Goal: Information Seeking & Learning: Learn about a topic

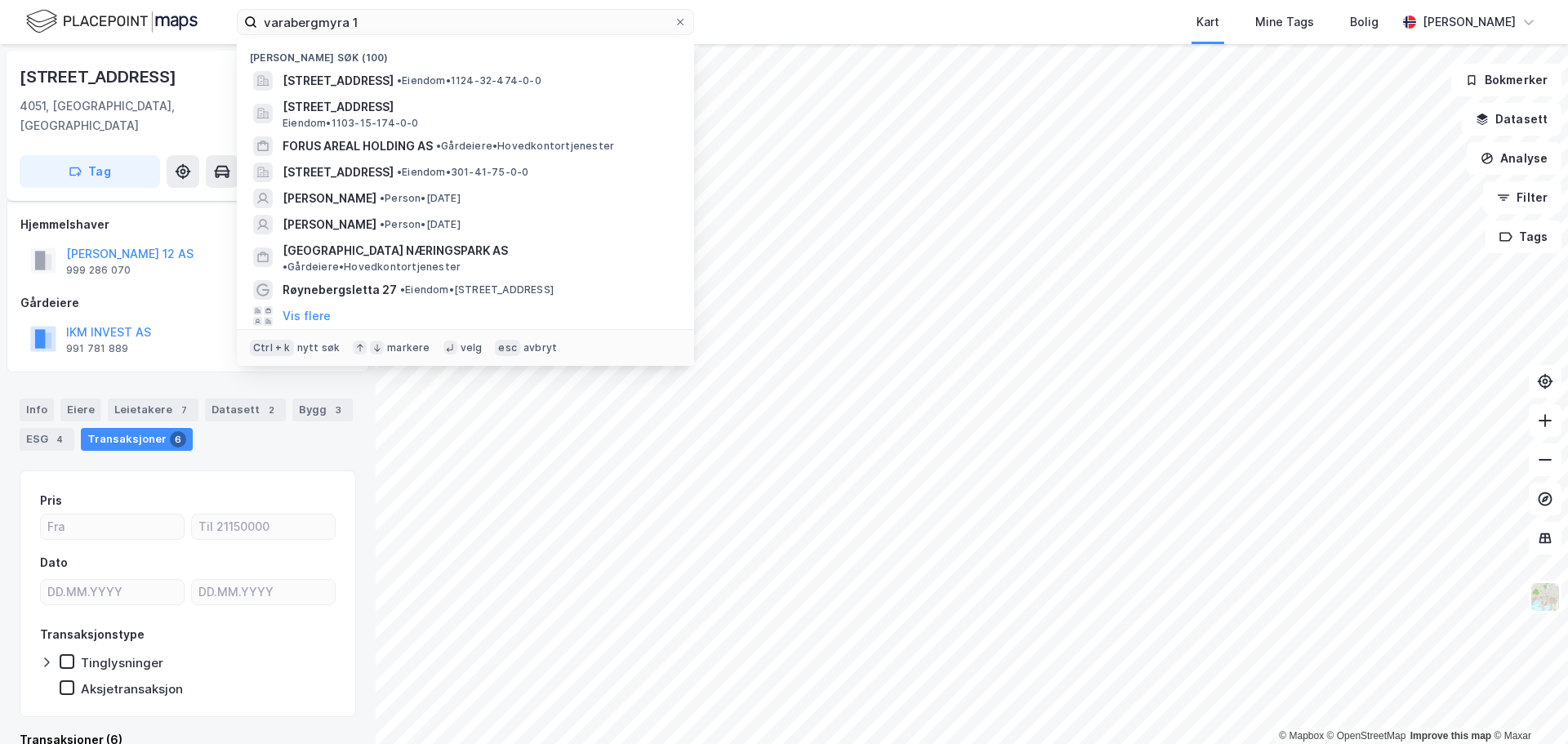
click at [411, 16] on input "varabergmyra 1" at bounding box center [465, 22] width 416 height 25
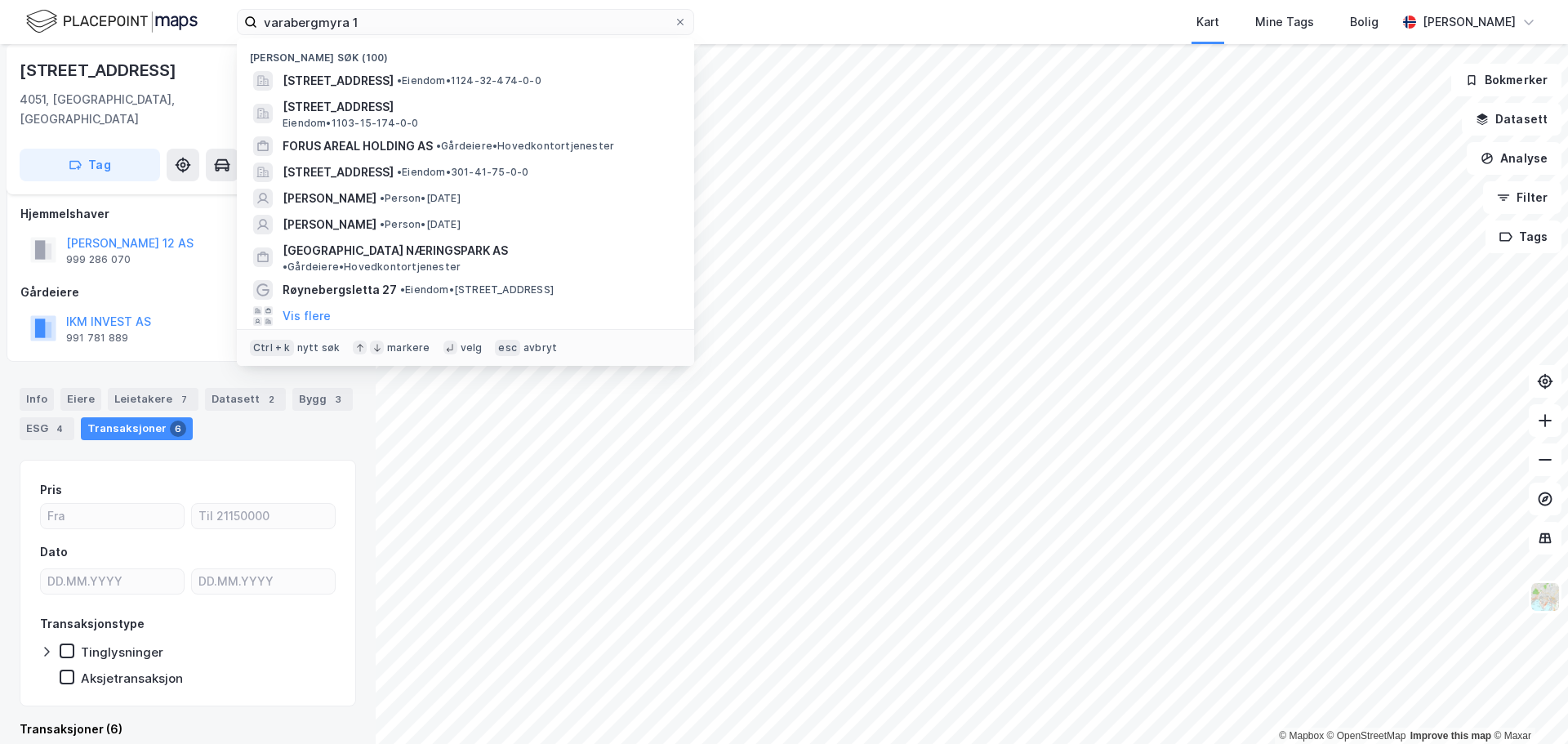
click at [411, 16] on input "varabergmyra 1" at bounding box center [465, 22] width 416 height 25
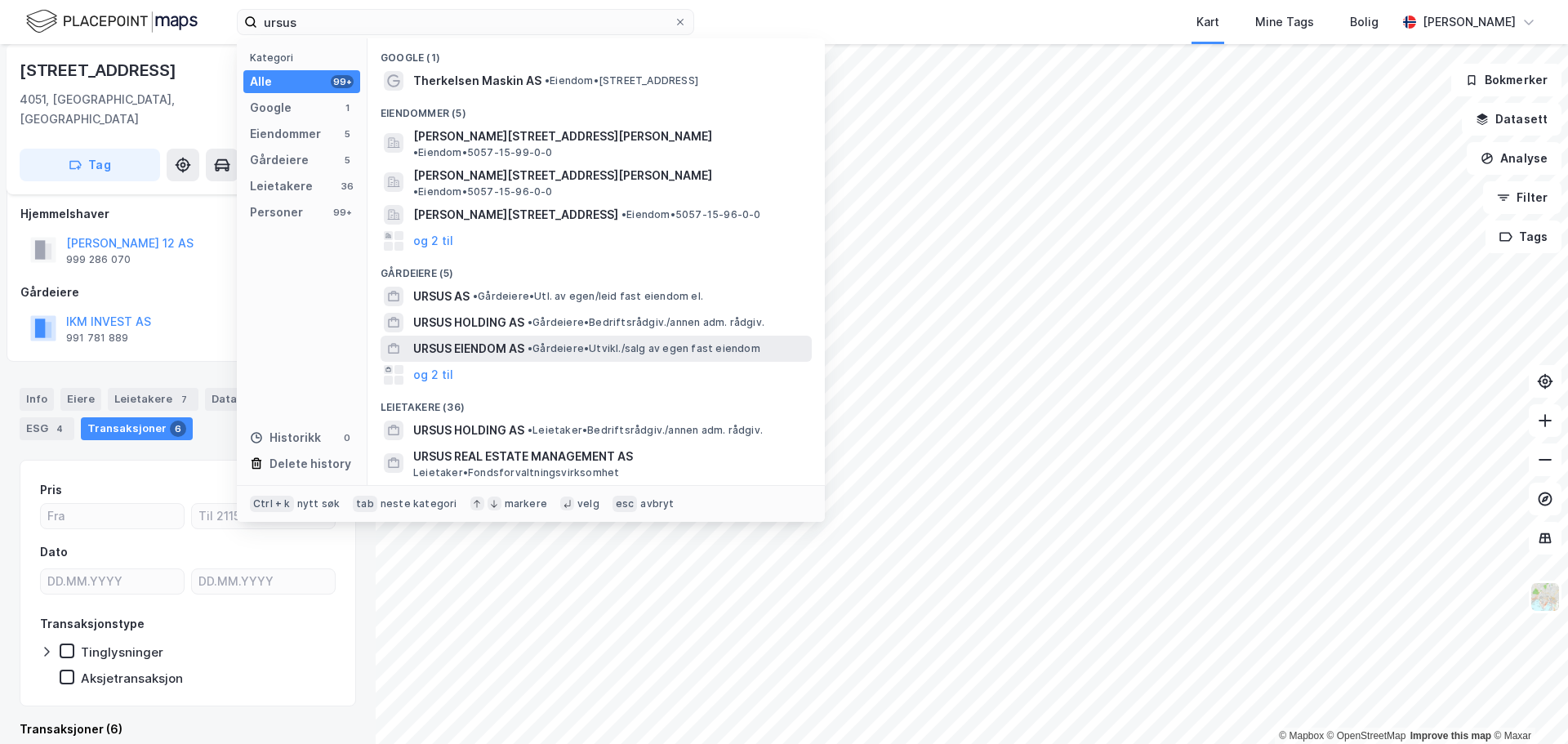
click at [499, 339] on span "URSUS EIENDOM AS" at bounding box center [469, 348] width 111 height 19
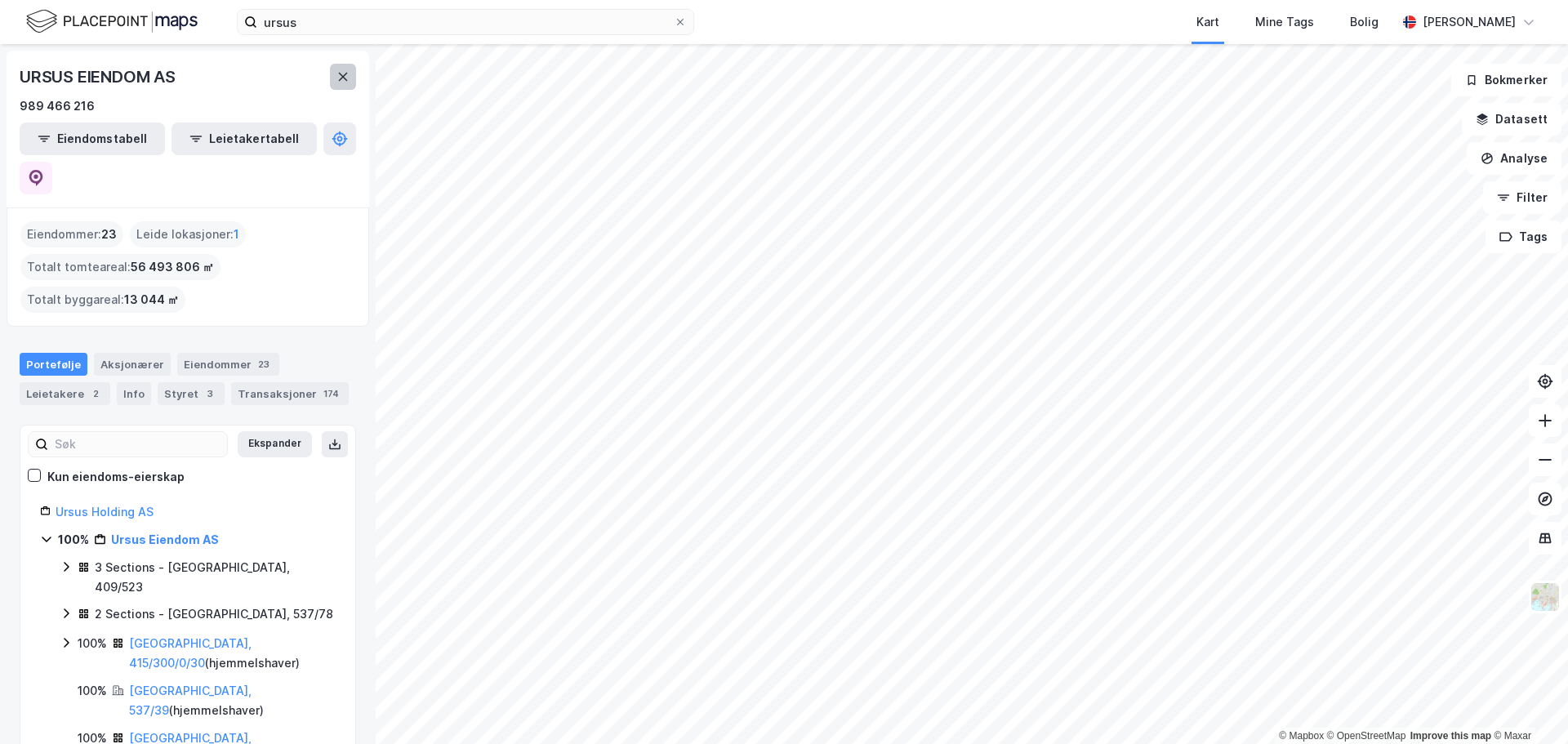
click at [345, 68] on button at bounding box center [343, 77] width 26 height 26
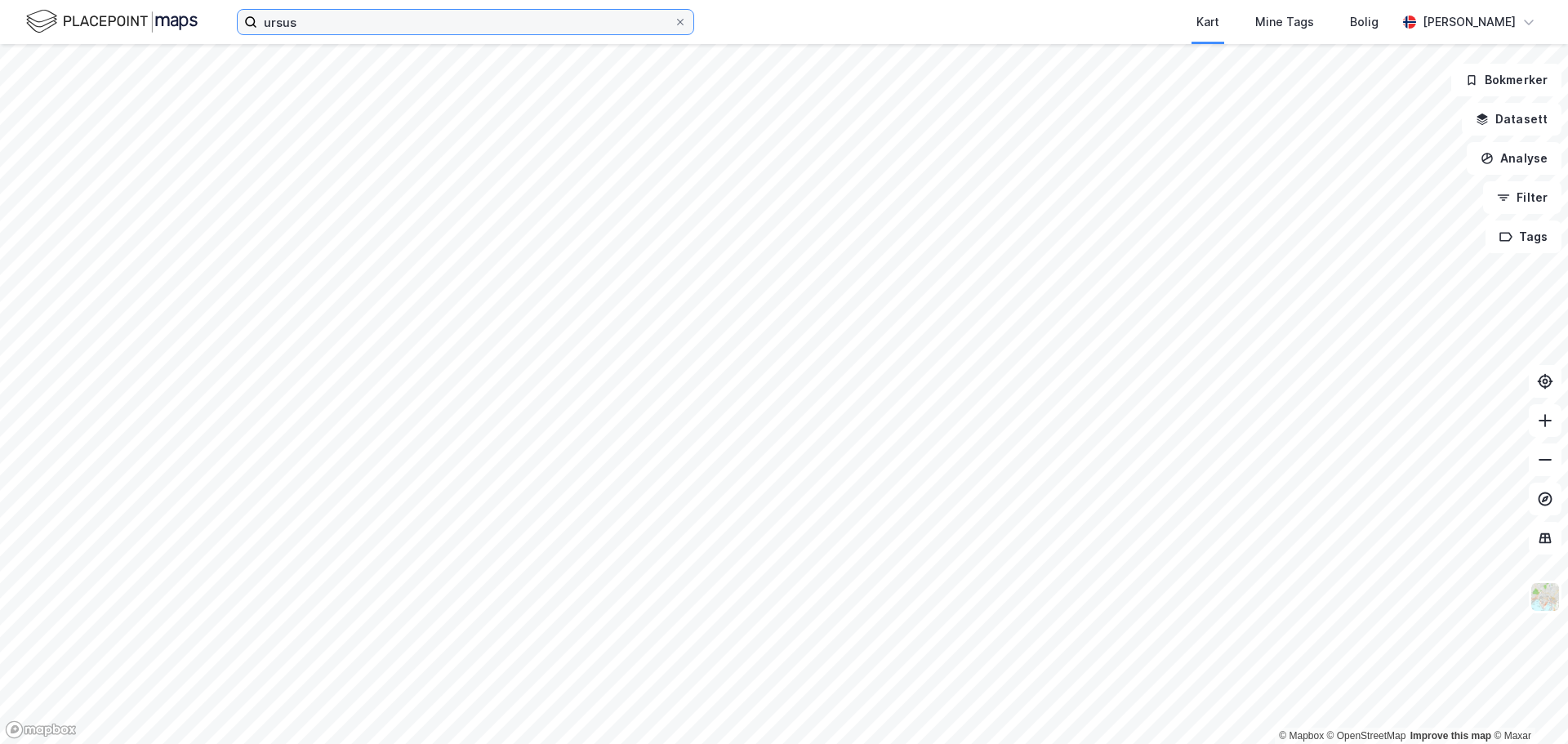
click at [352, 20] on input "ursus" at bounding box center [465, 22] width 416 height 25
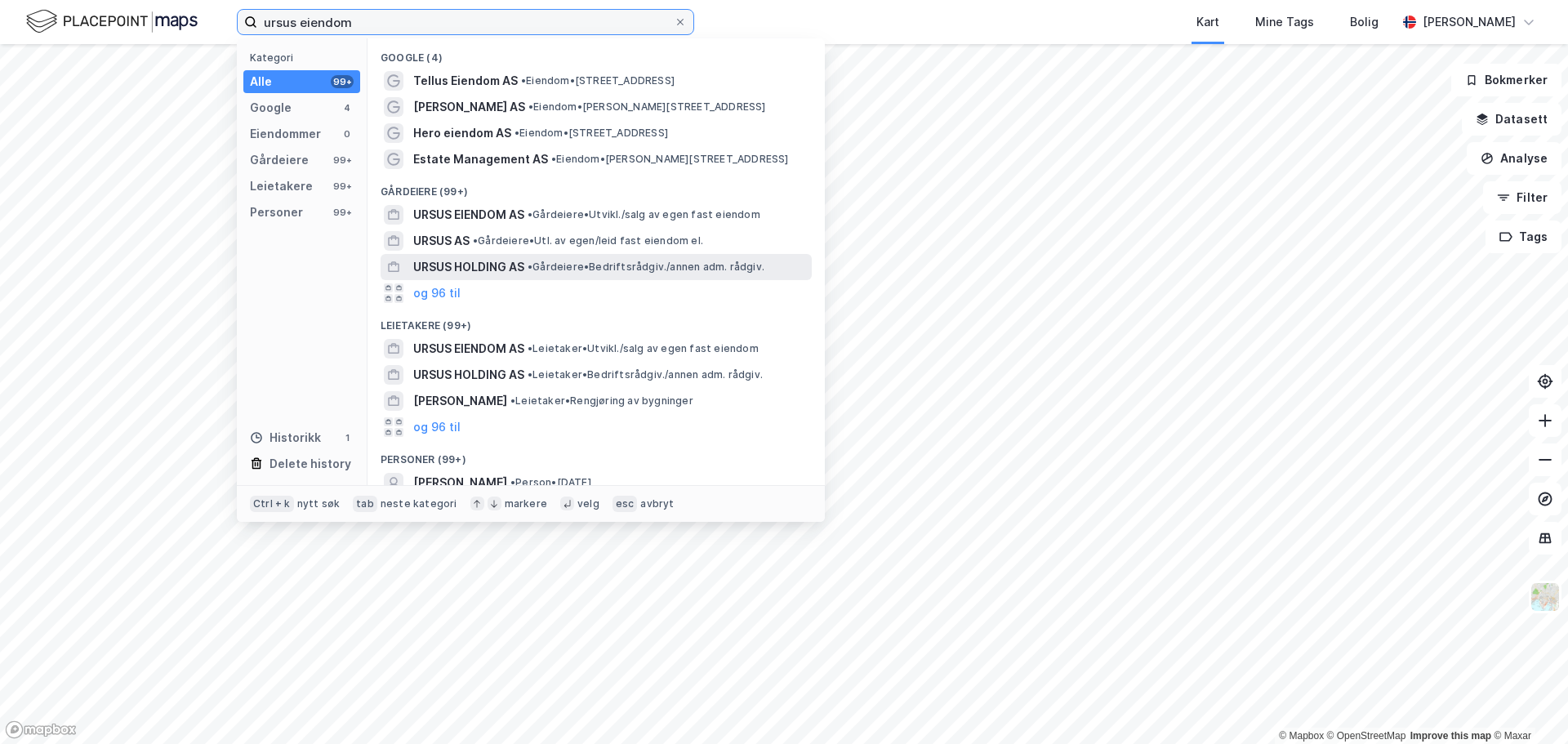
type input "ursus eiendom"
click at [518, 264] on span "URSUS HOLDING AS" at bounding box center [469, 267] width 111 height 19
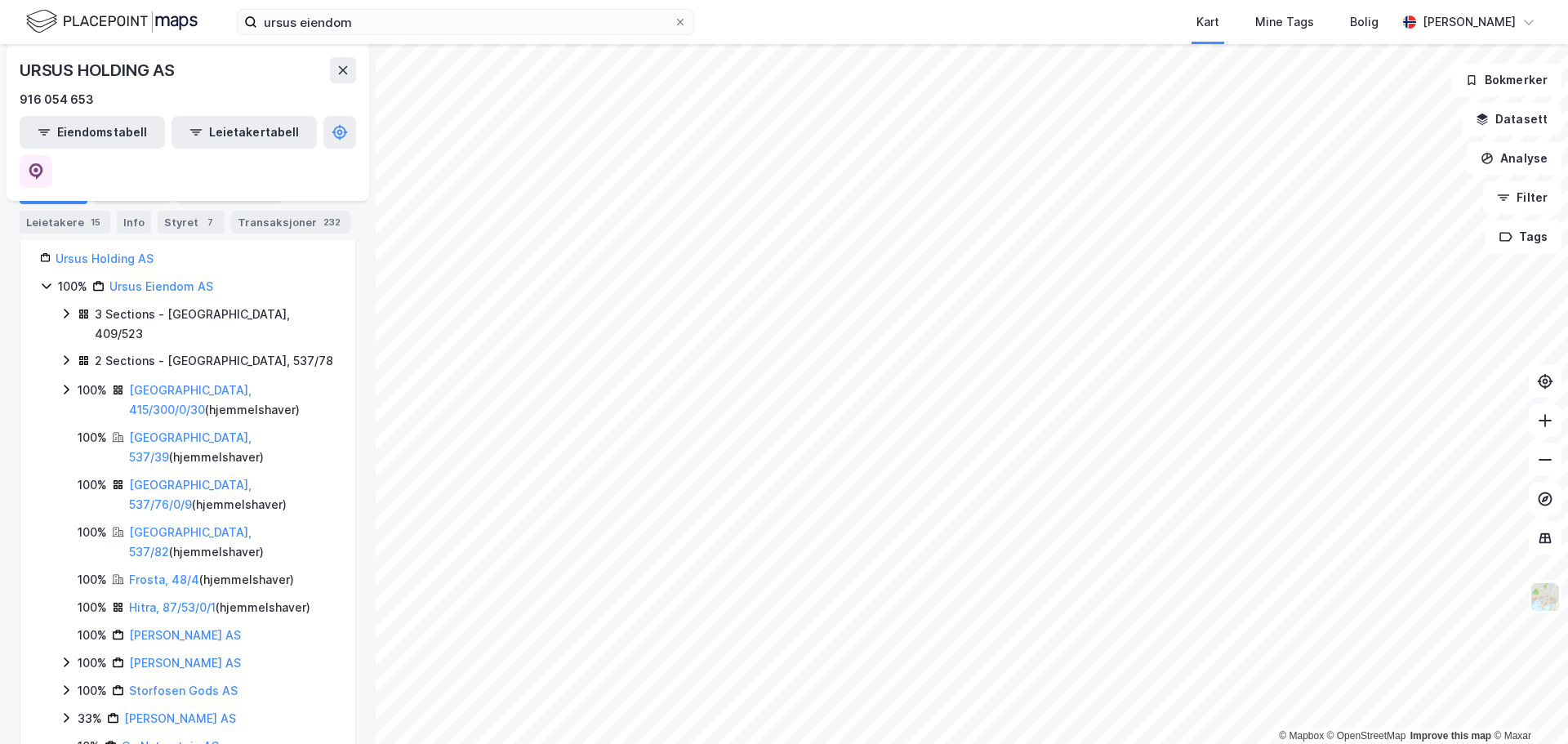
scroll to position [327, 0]
